Goal: Task Accomplishment & Management: Manage account settings

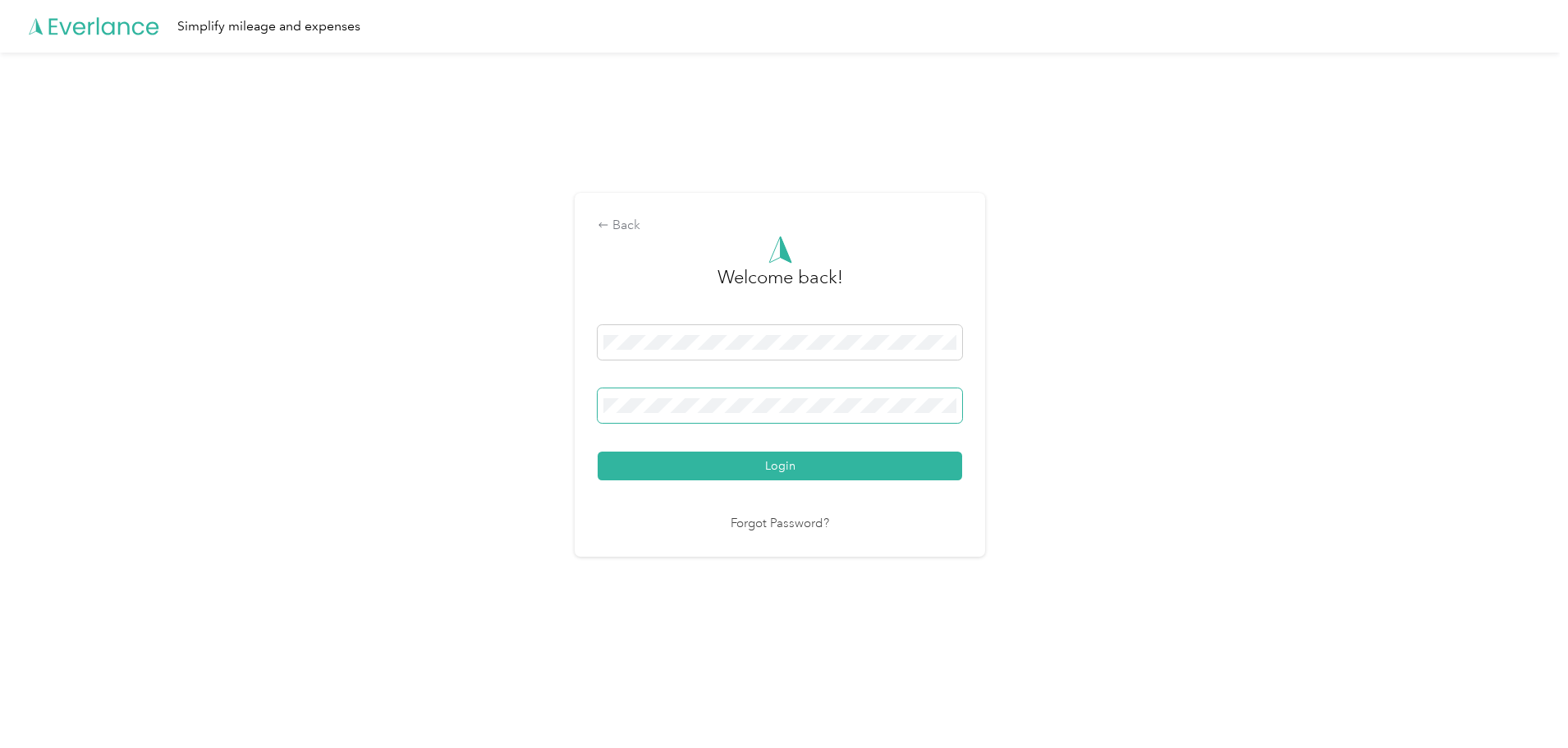
click at [848, 413] on span at bounding box center [780, 404] width 364 height 34
click at [909, 452] on button "Login" at bounding box center [780, 465] width 364 height 28
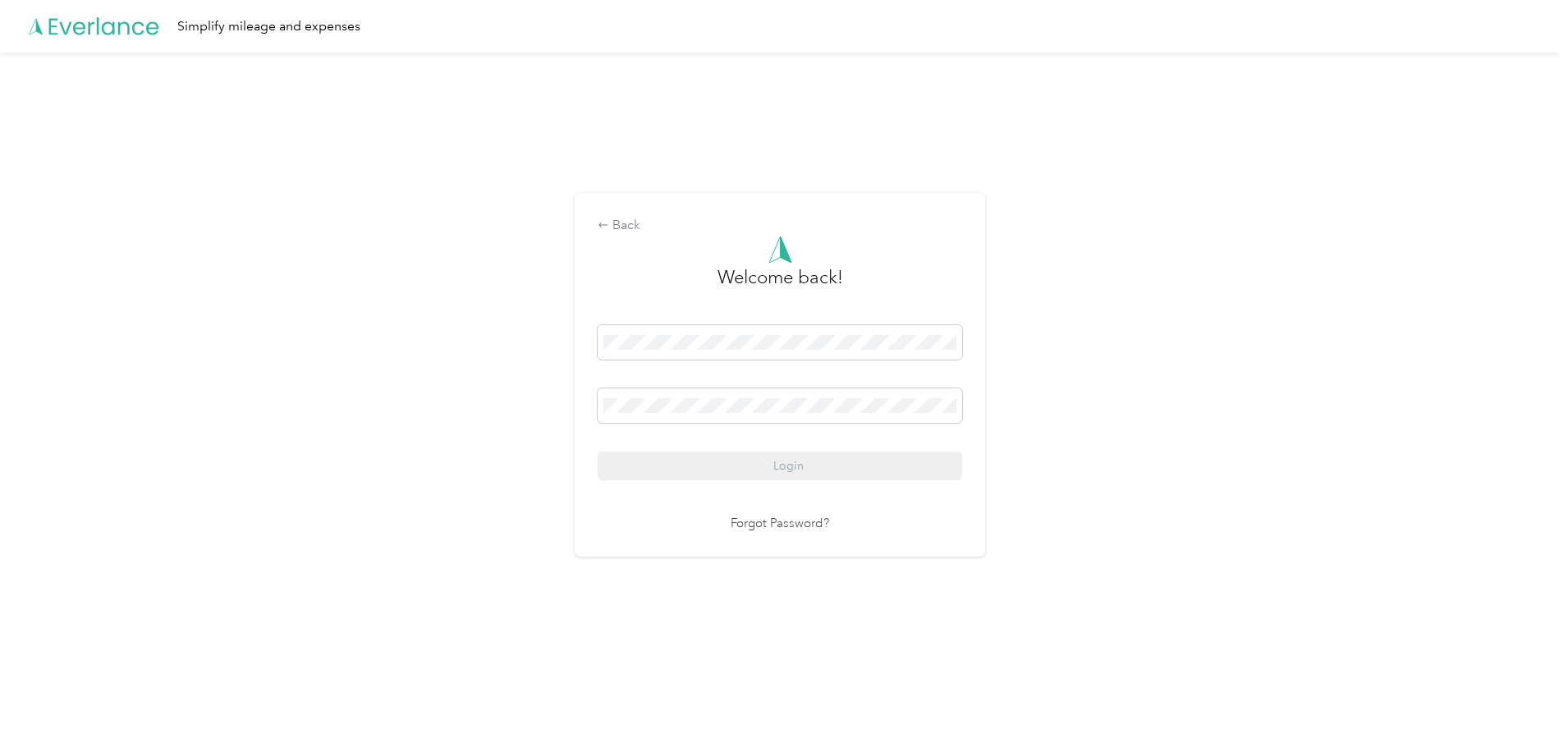
click at [909, 460] on div "Login" at bounding box center [780, 402] width 364 height 155
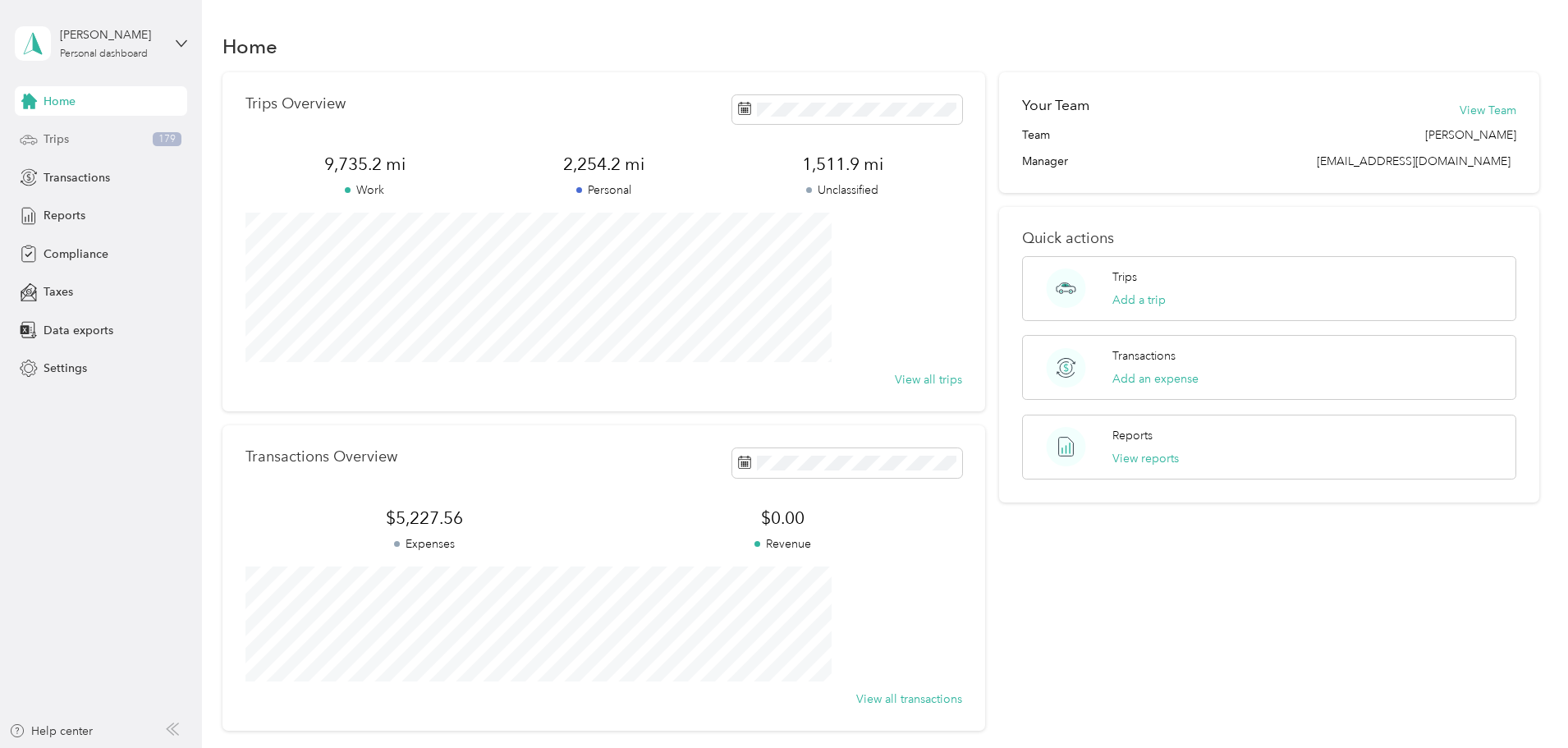
click at [86, 150] on div "Trips 179" at bounding box center [101, 139] width 172 height 29
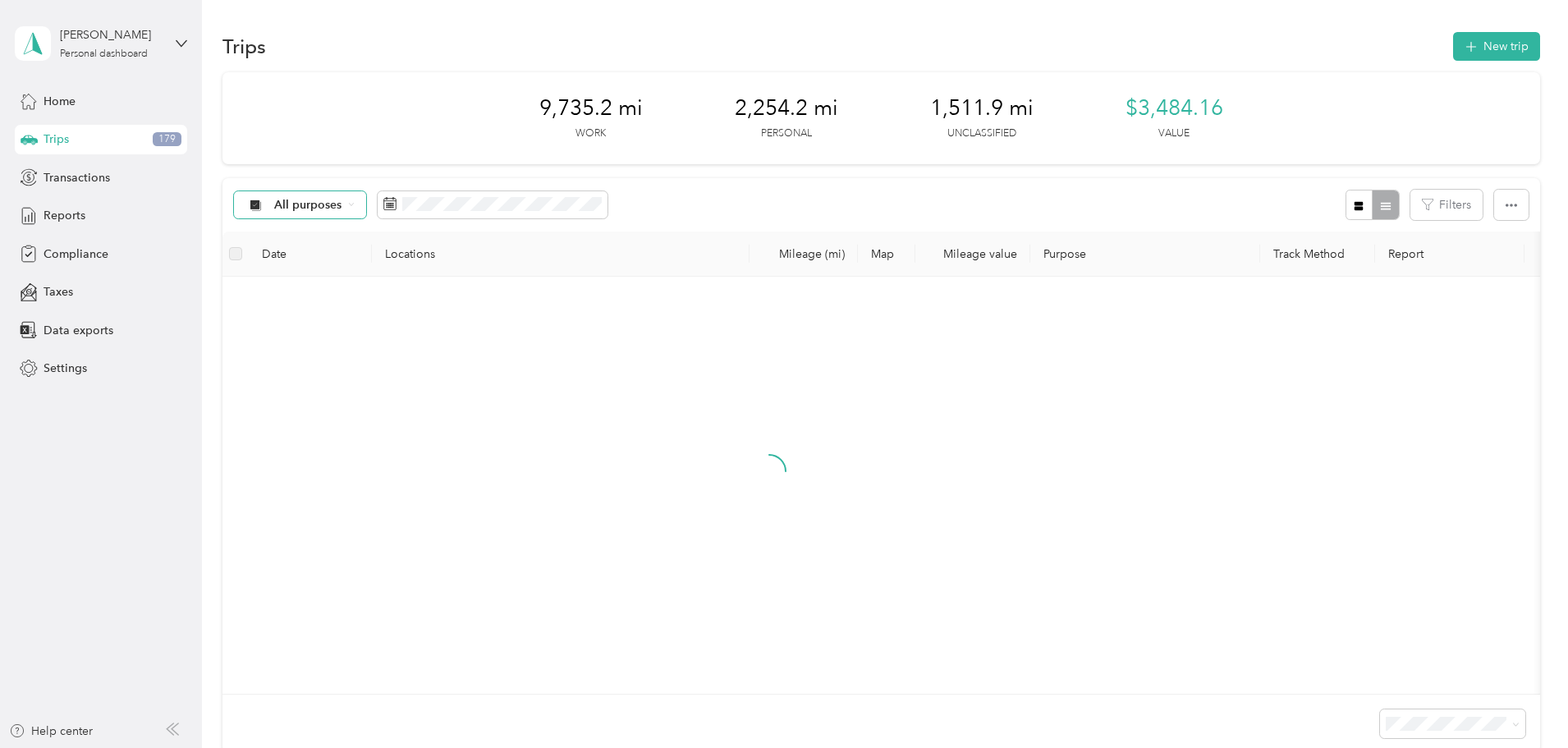
click at [355, 208] on icon at bounding box center [351, 204] width 7 height 7
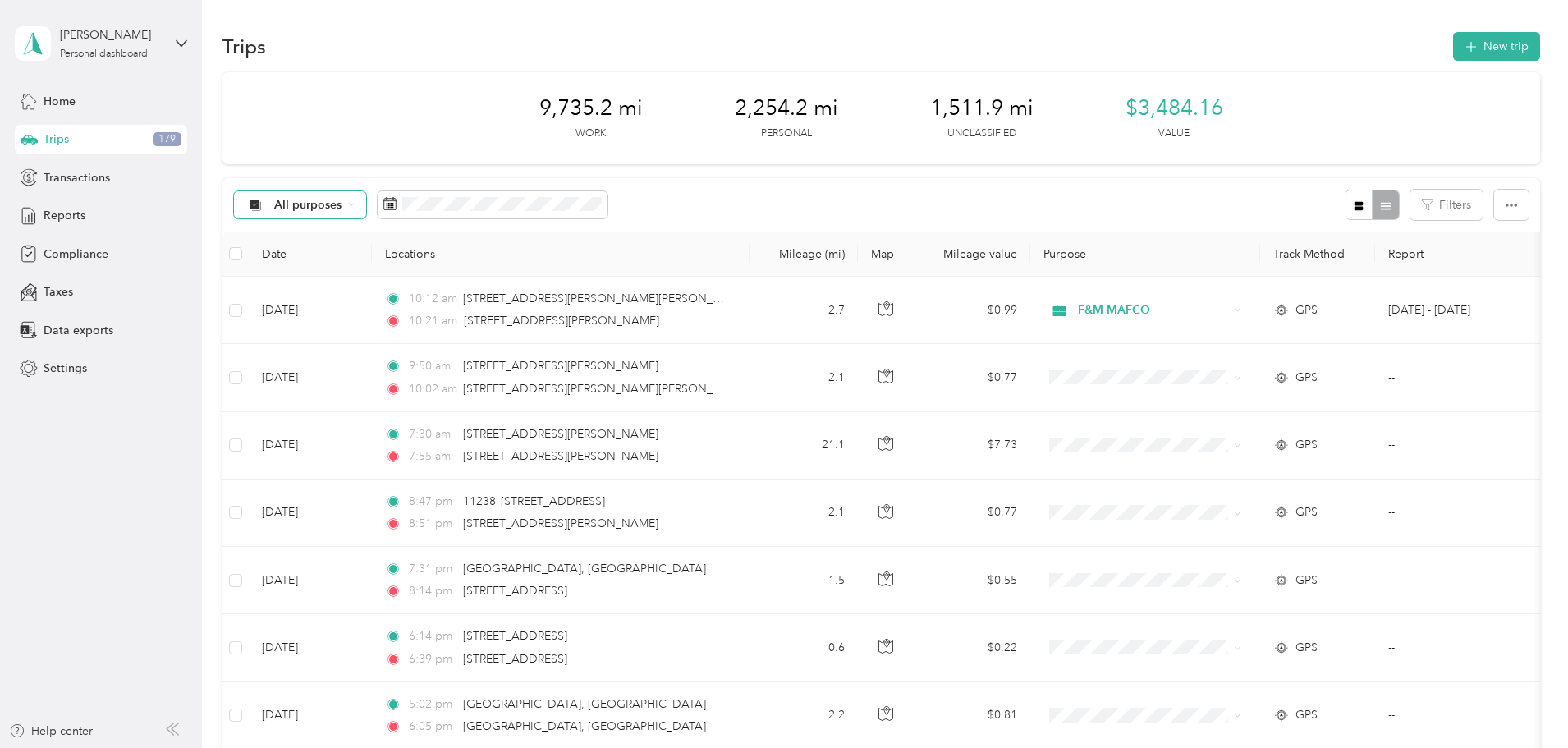
click at [437, 266] on span "Unclassified" at bounding box center [423, 263] width 79 height 18
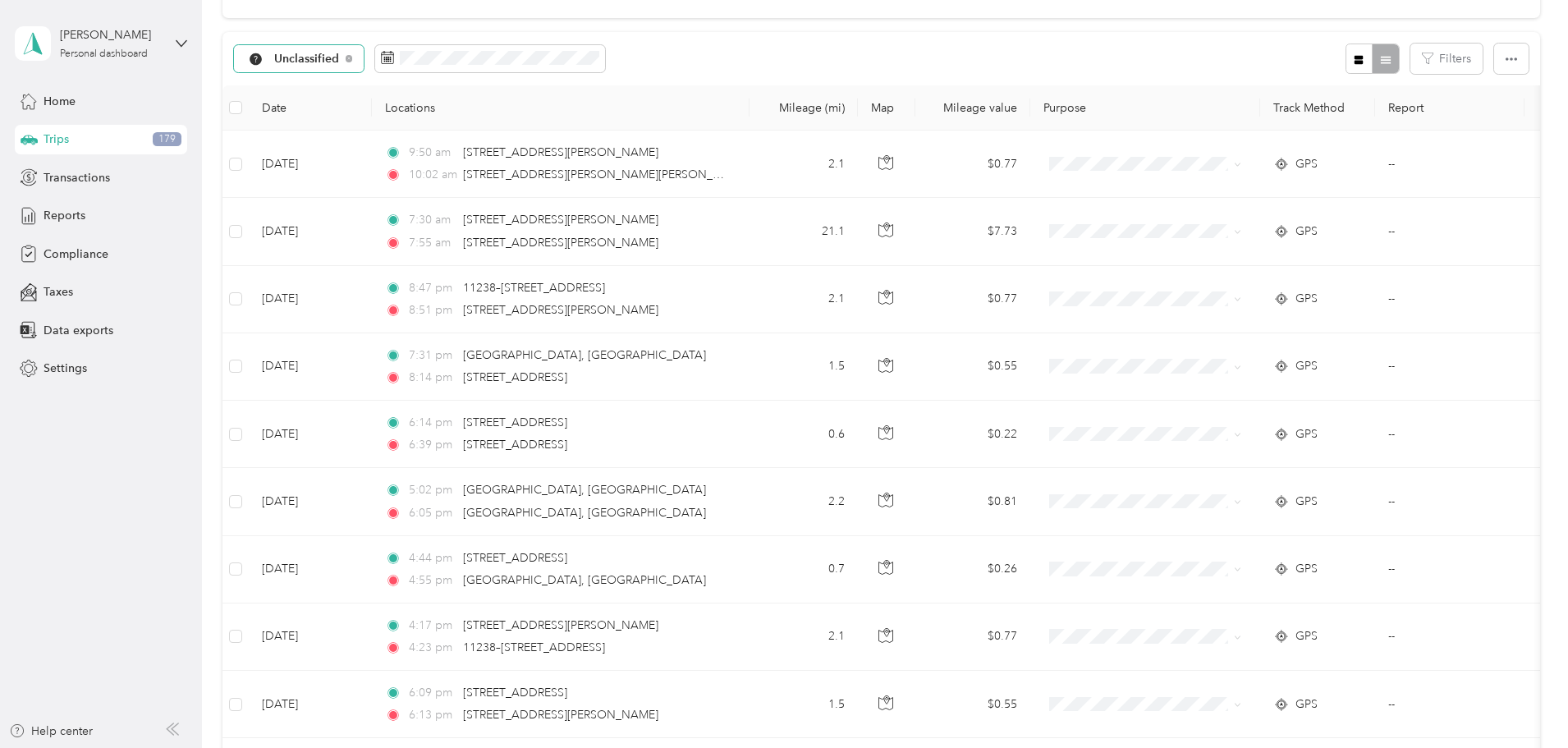
scroll to position [118, 0]
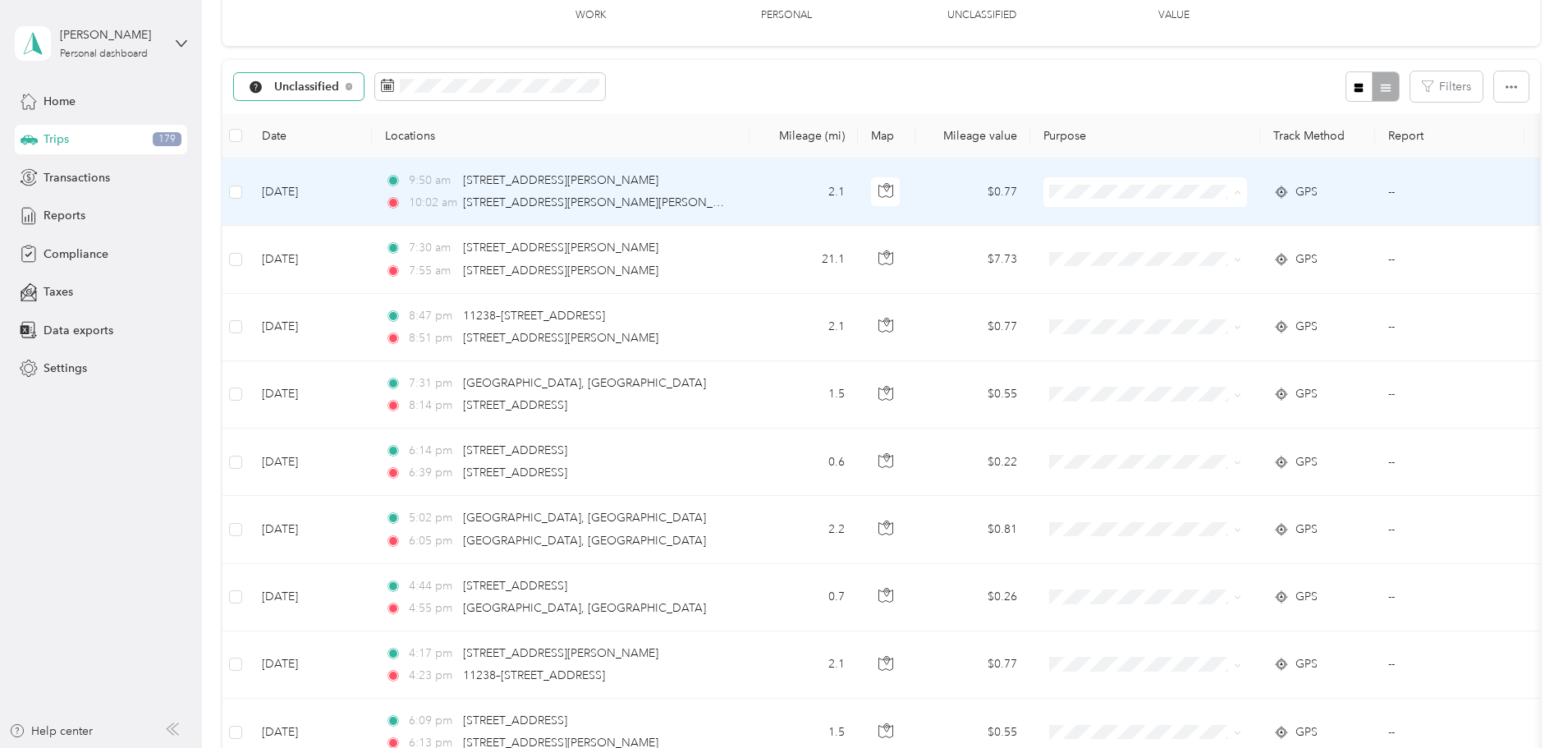
click at [1211, 224] on span "F&M MAFCO" at bounding box center [1269, 223] width 152 height 18
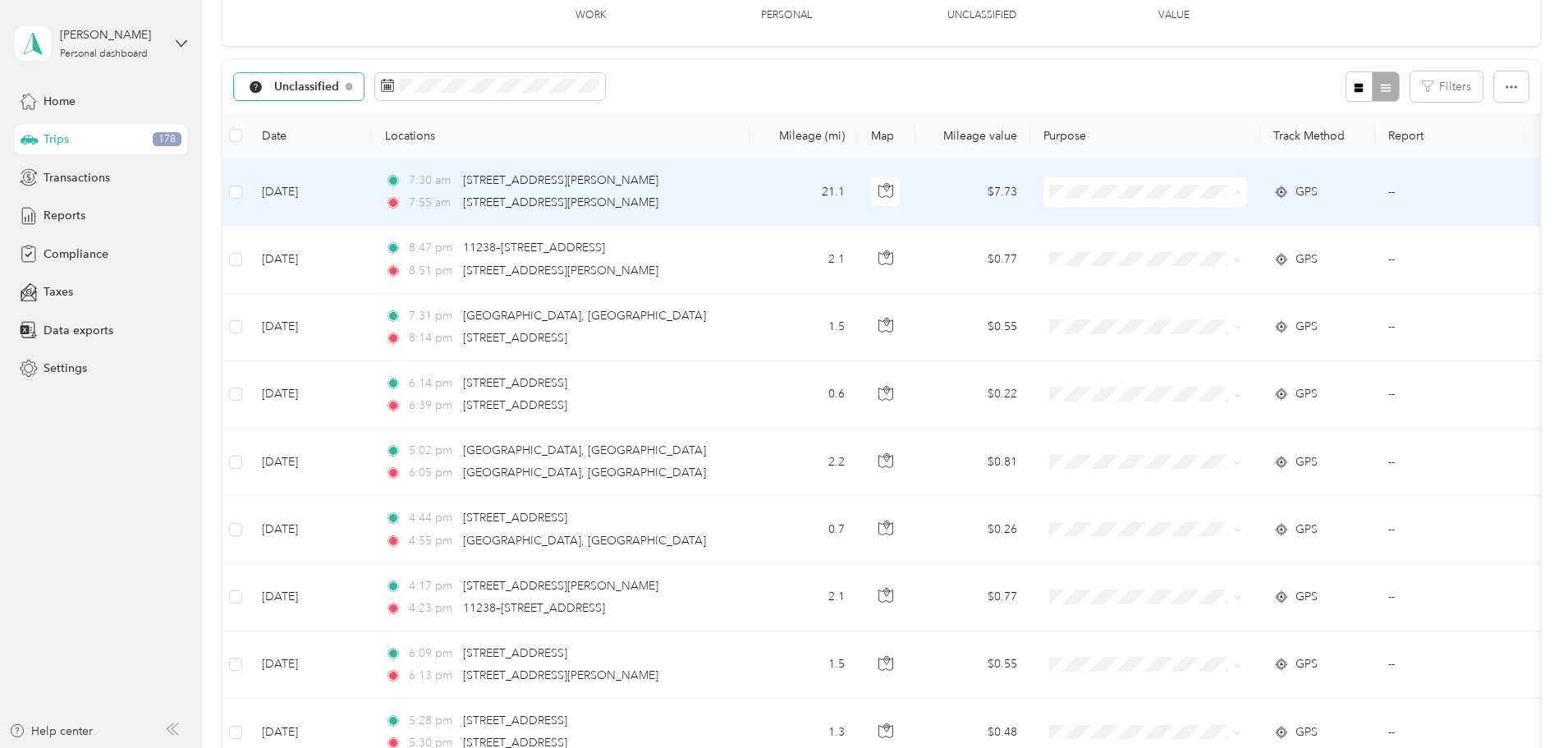
click at [1211, 226] on li "F&M MAFCO" at bounding box center [1255, 222] width 204 height 28
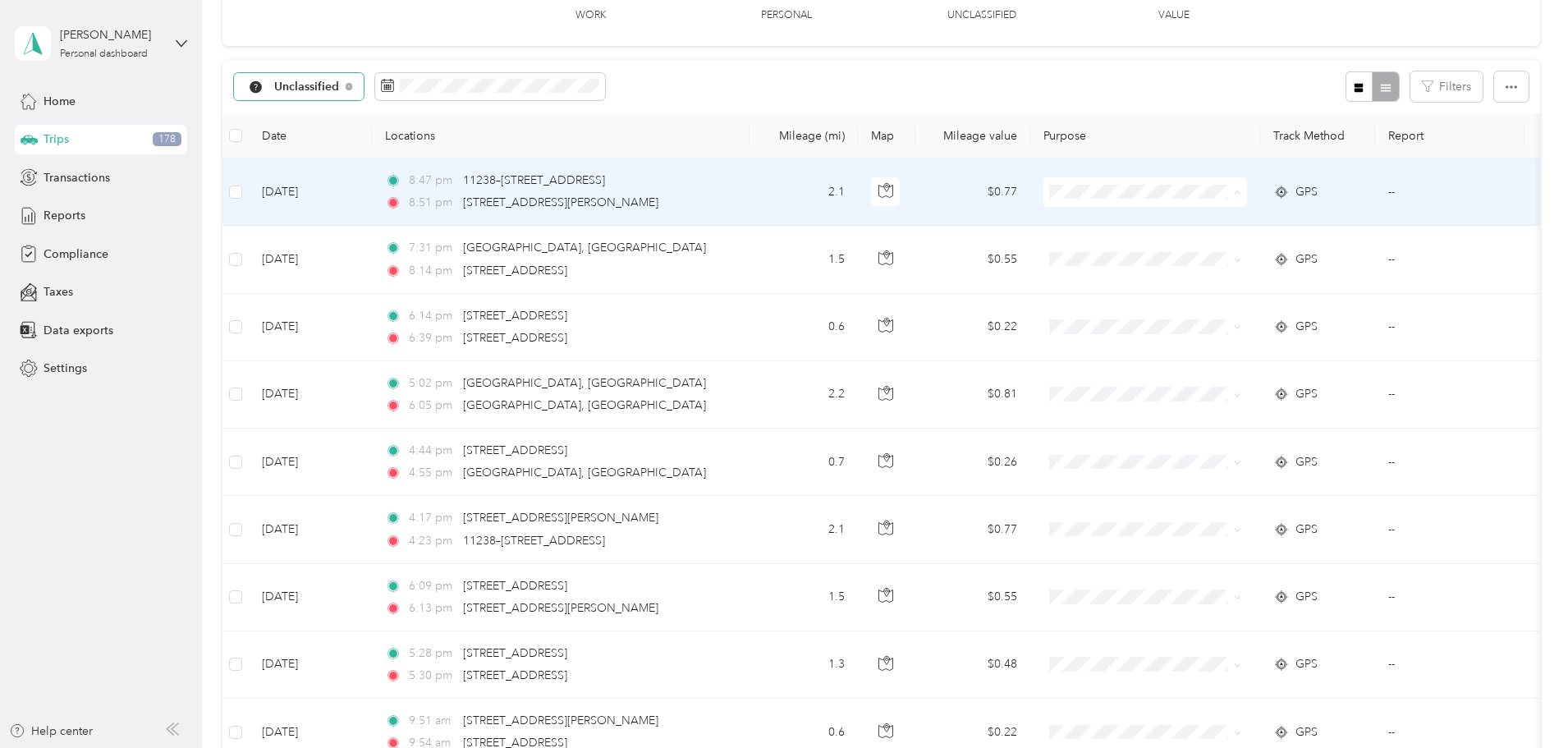
click at [1214, 256] on span "Personal" at bounding box center [1269, 252] width 152 height 18
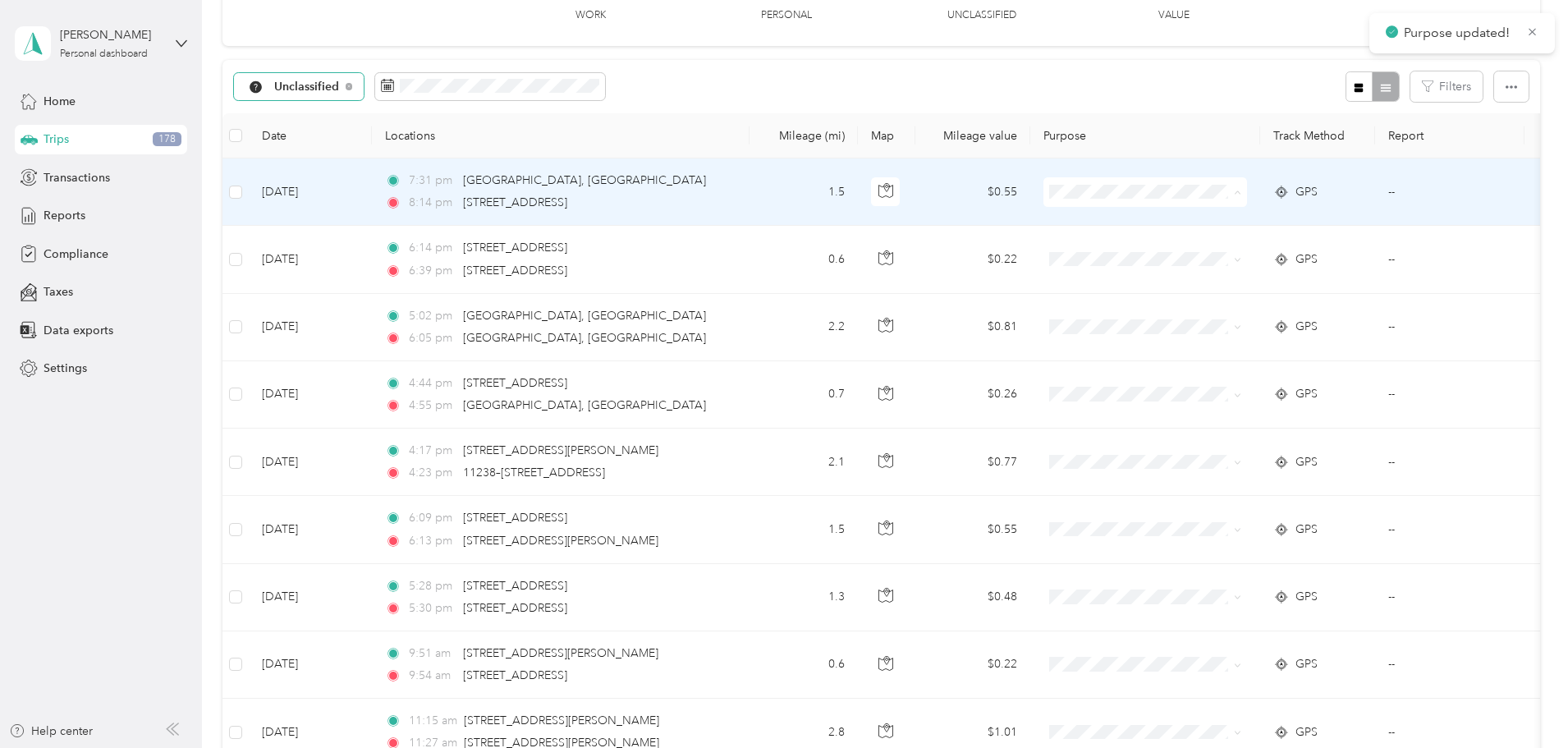
click at [1213, 248] on span "Personal" at bounding box center [1269, 252] width 152 height 18
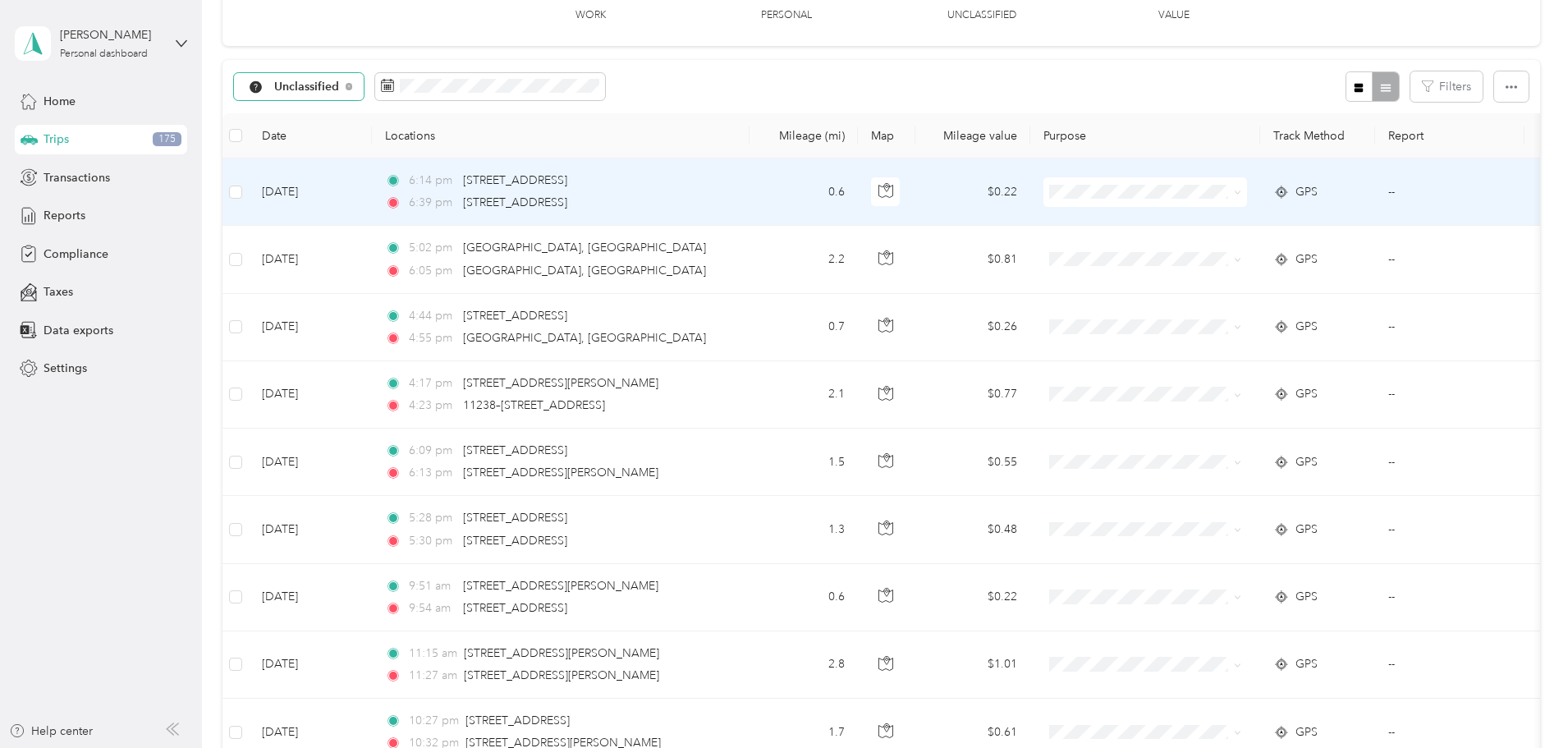
click at [1208, 248] on span "Personal" at bounding box center [1269, 252] width 152 height 18
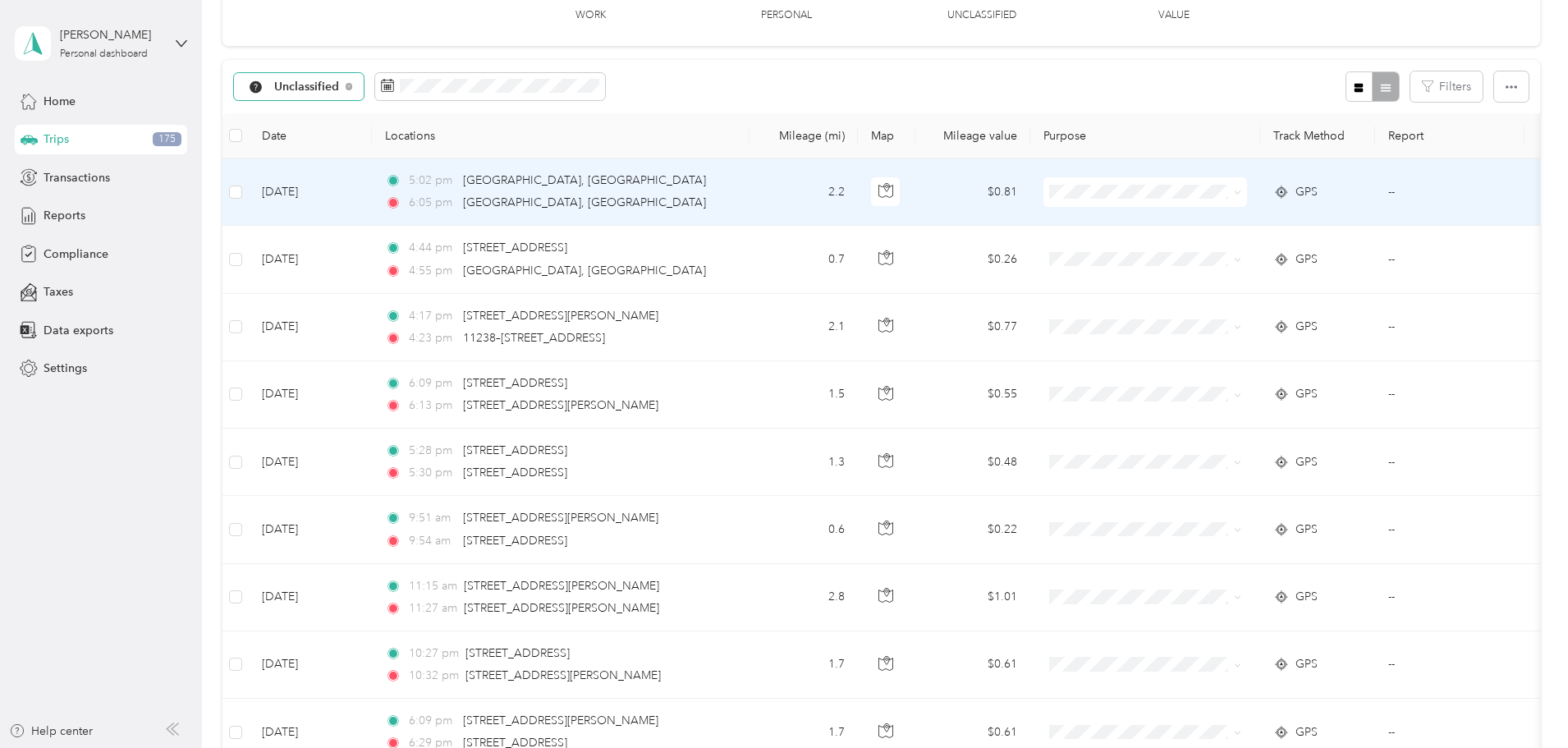
click at [1208, 249] on span "Personal" at bounding box center [1269, 250] width 152 height 18
